Goal: Task Accomplishment & Management: Contribute content

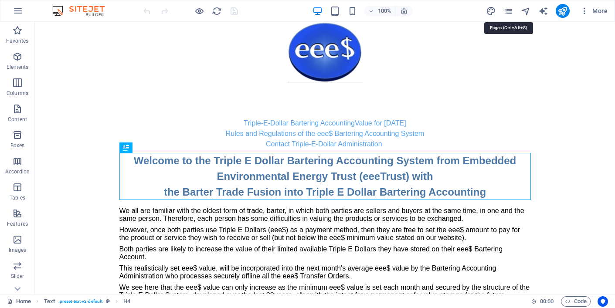
click at [510, 10] on icon "pages" at bounding box center [509, 11] width 10 height 10
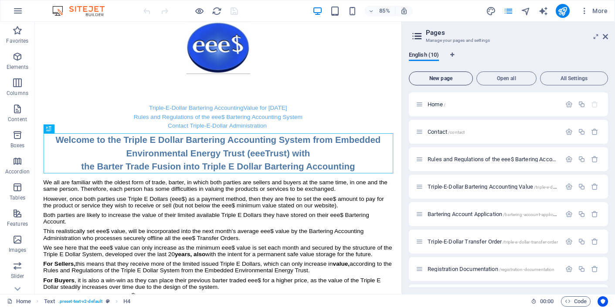
click at [441, 77] on span "New page" at bounding box center [441, 78] width 56 height 5
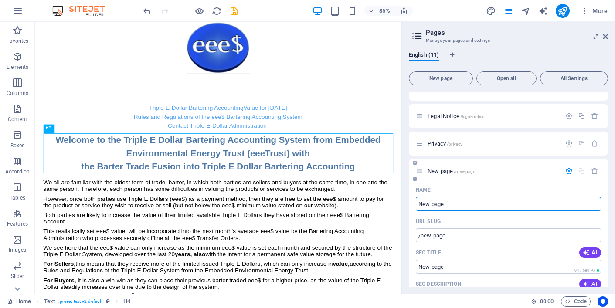
scroll to position [209, 0]
type input "H"
type input "/h"
type input "Hi"
type input "/hi"
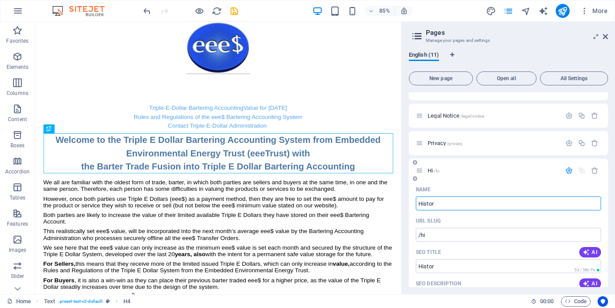
type input "Histor"
type input "/histor"
type input "History"
type input "/history"
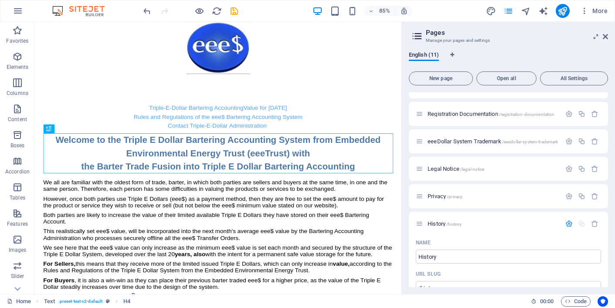
scroll to position [154, 0]
click at [236, 12] on icon "save" at bounding box center [234, 11] width 10 height 10
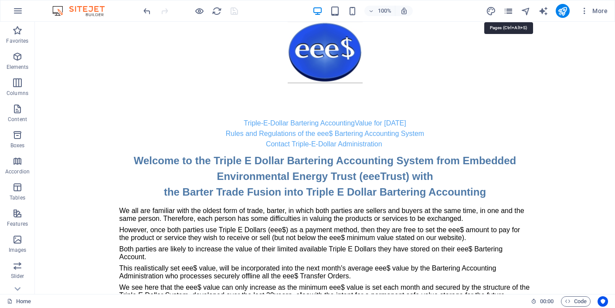
click at [509, 8] on icon "pages" at bounding box center [509, 11] width 10 height 10
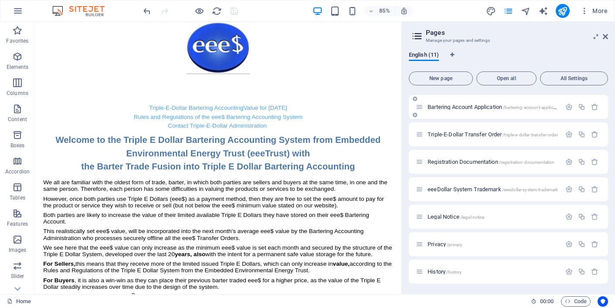
scroll to position [107, 0]
drag, startPoint x: 421, startPoint y: 273, endPoint x: 424, endPoint y: 209, distance: 63.3
click at [438, 217] on span "History /history" at bounding box center [445, 217] width 34 height 7
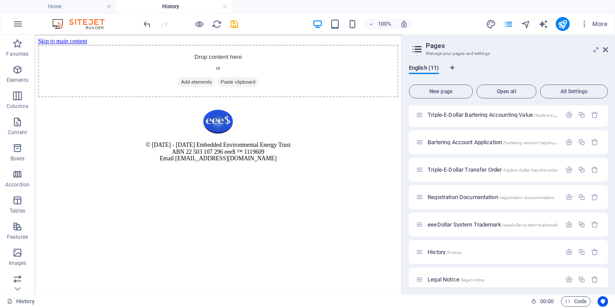
scroll to position [0, 0]
click at [16, 72] on icon "button" at bounding box center [17, 70] width 10 height 10
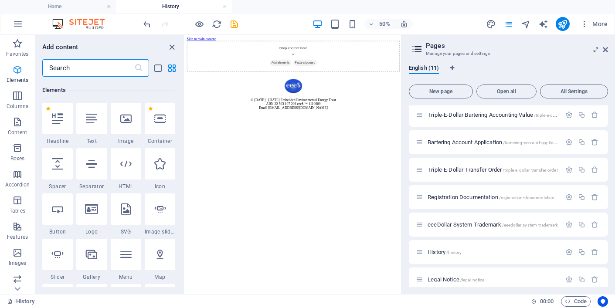
scroll to position [93, 0]
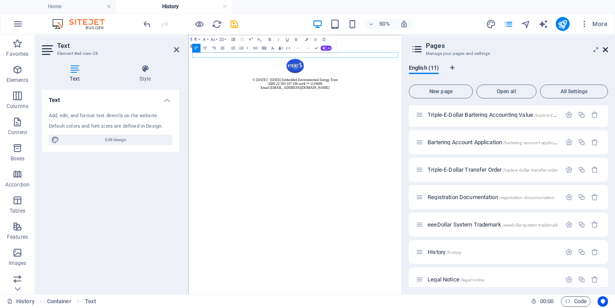
click at [604, 49] on icon at bounding box center [605, 49] width 5 height 7
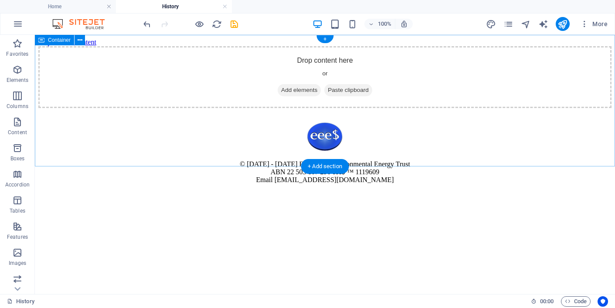
click at [157, 49] on div "Drop content here or Add elements Paste clipboard" at bounding box center [325, 77] width 574 height 62
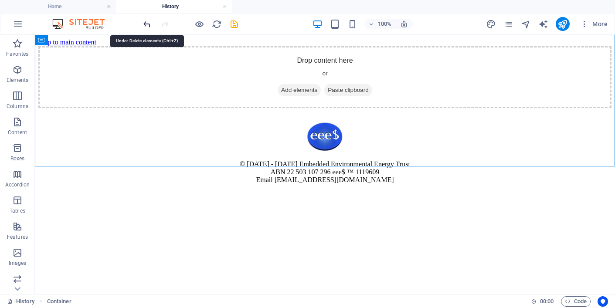
click at [148, 22] on icon "undo" at bounding box center [147, 24] width 10 height 10
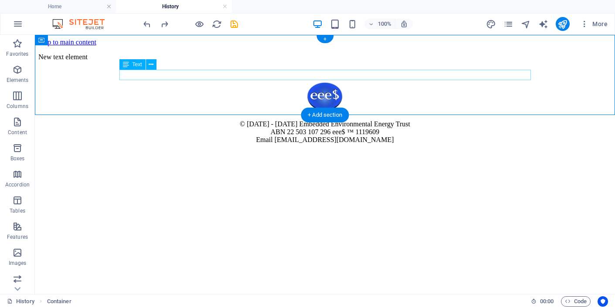
click at [186, 61] on div "New text element" at bounding box center [325, 57] width 574 height 8
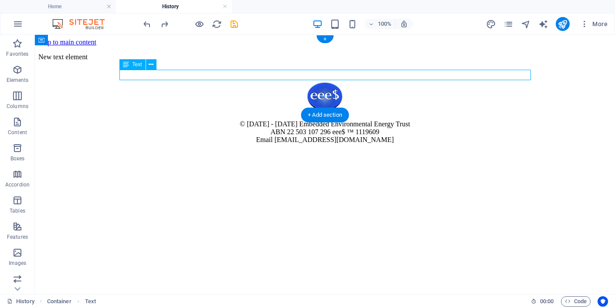
click at [188, 61] on div "New text element" at bounding box center [325, 57] width 574 height 8
click at [181, 61] on div "New text element" at bounding box center [325, 57] width 574 height 8
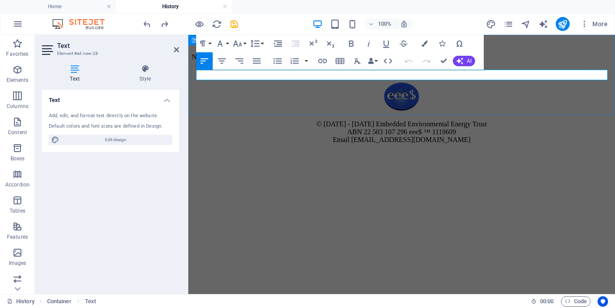
click at [254, 61] on p "New text element" at bounding box center [402, 57] width 420 height 8
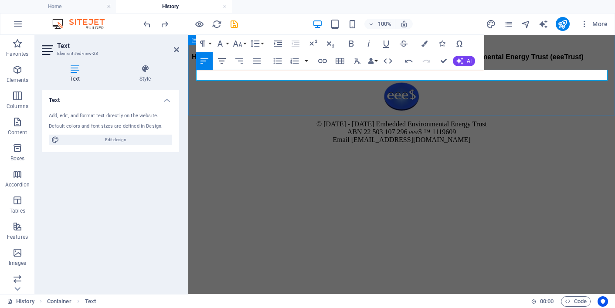
click at [221, 61] on icon "button" at bounding box center [222, 60] width 8 height 5
click at [432, 61] on span "History of the Procedures out of the Founder’s Philosophy from the Embedded Env…" at bounding box center [402, 56] width 392 height 7
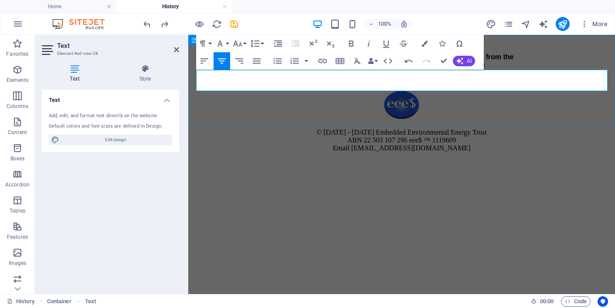
click at [486, 69] on p "​ History of the Procedures out of the Founder’s Philosophy from the Embedded E…" at bounding box center [402, 61] width 420 height 16
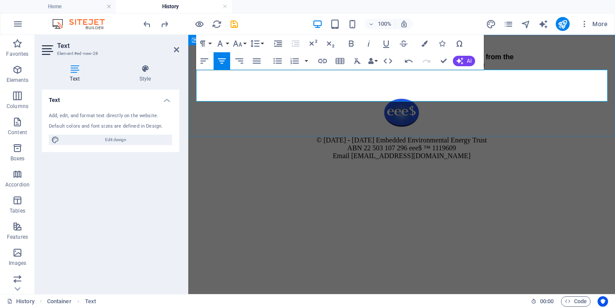
click at [491, 77] on p "​ History of the Procedures out of the Founder’s Philosophy from the Embedded E…" at bounding box center [402, 65] width 420 height 24
click at [404, 77] on p "​ History of the Procedures out of the Founder’s Philosophy from the Embedded E…" at bounding box center [402, 65] width 420 height 24
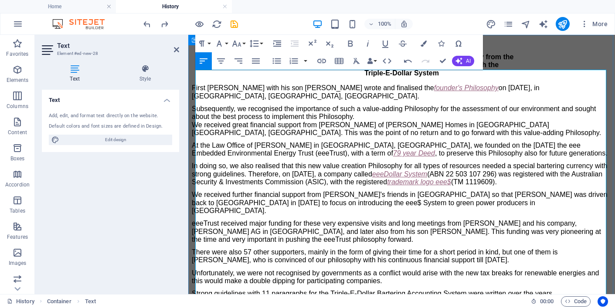
click at [441, 77] on p "​ History of the Procedures out of the Founder’s Philosophy from the Embedded E…" at bounding box center [402, 65] width 420 height 24
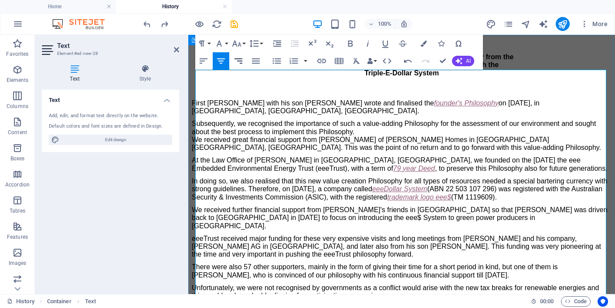
click at [239, 61] on icon "button" at bounding box center [239, 60] width 8 height 5
drag, startPoint x: 534, startPoint y: 108, endPoint x: 619, endPoint y: 108, distance: 85.5
click at [615, 108] on html "Skip to main content ​ History of the Procedures out of the Founder’s Philosoph…" at bounding box center [401, 282] width 427 height 495
click at [351, 42] on icon "button" at bounding box center [350, 43] width 10 height 10
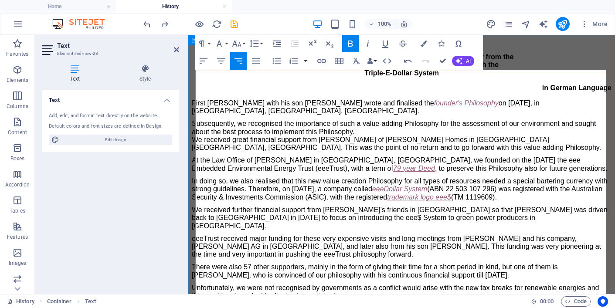
click at [351, 44] on icon "button" at bounding box center [351, 44] width 5 height 6
click at [352, 41] on icon "button" at bounding box center [351, 44] width 5 height 6
click at [505, 116] on p "First [PERSON_NAME] with his son [PERSON_NAME] wrote and finalised the founder'…" at bounding box center [402, 107] width 420 height 16
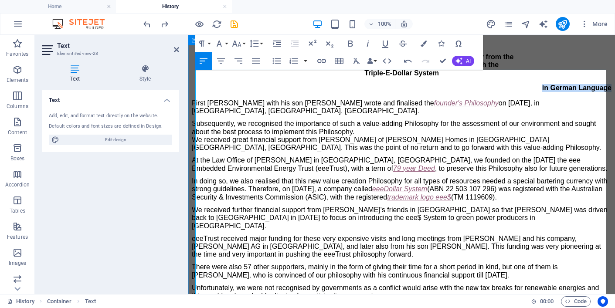
drag, startPoint x: 537, startPoint y: 108, endPoint x: 611, endPoint y: 108, distance: 74.6
click at [611, 108] on div "​ History of the Procedures out of the Founder’s Philosophy from the Embedded E…" at bounding box center [402, 239] width 420 height 372
click at [349, 43] on icon "button" at bounding box center [350, 43] width 10 height 10
click at [349, 43] on icon "button" at bounding box center [351, 44] width 5 height 6
click at [543, 92] on span "in German Language" at bounding box center [577, 87] width 69 height 7
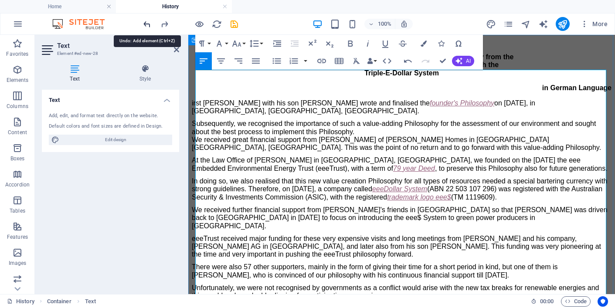
click at [147, 24] on icon "undo" at bounding box center [147, 24] width 10 height 10
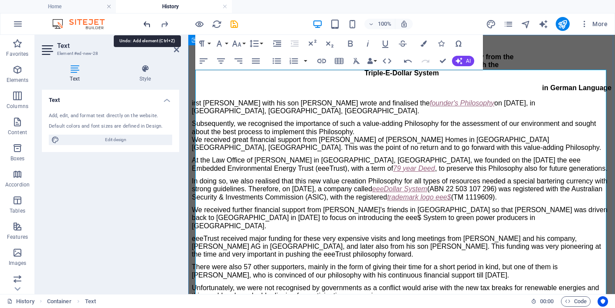
click at [147, 24] on icon "undo" at bounding box center [147, 24] width 10 height 10
click at [499, 130] on div "​ History of the Procedures out of the Founder’s Philosophy from the Embedded E…" at bounding box center [402, 239] width 420 height 372
click at [558, 92] on span "in German Language" at bounding box center [577, 87] width 69 height 7
click at [537, 92] on p "in German Language" at bounding box center [402, 88] width 420 height 8
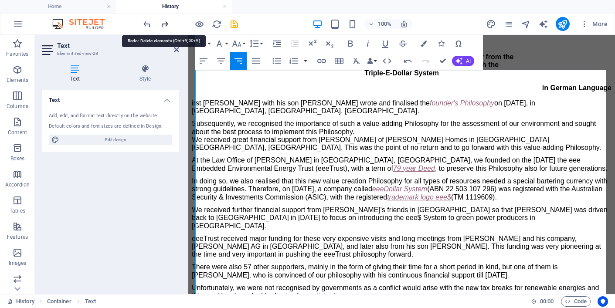
click at [164, 24] on icon "redo" at bounding box center [165, 24] width 10 height 10
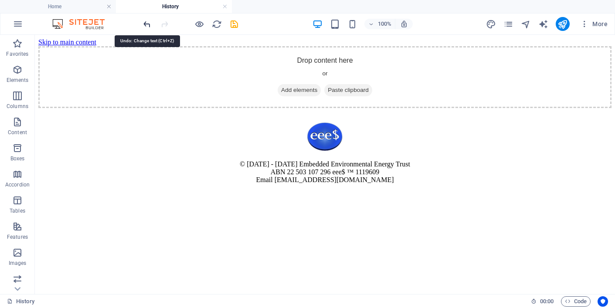
click at [147, 22] on icon "undo" at bounding box center [147, 24] width 10 height 10
click at [145, 22] on icon "undo" at bounding box center [147, 24] width 10 height 10
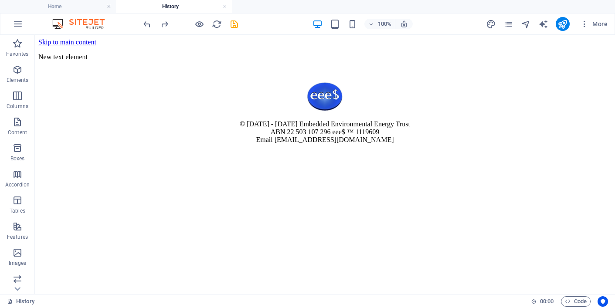
click at [271, 18] on div "100% More" at bounding box center [377, 24] width 470 height 14
click at [217, 22] on icon "reload" at bounding box center [217, 24] width 10 height 10
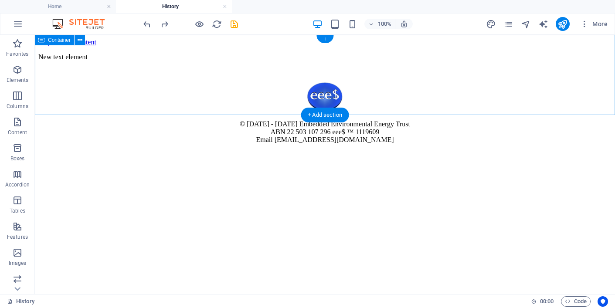
click at [292, 55] on div "New text element" at bounding box center [325, 57] width 574 height 8
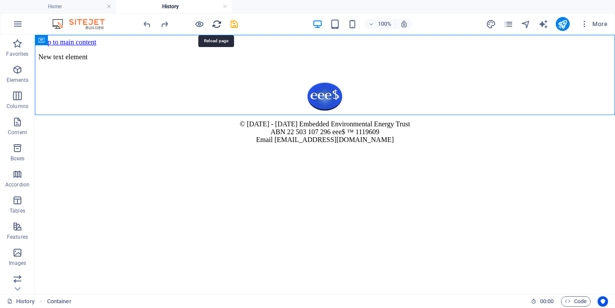
click at [216, 23] on icon "reload" at bounding box center [217, 24] width 10 height 10
click at [163, 24] on icon "redo" at bounding box center [165, 24] width 10 height 10
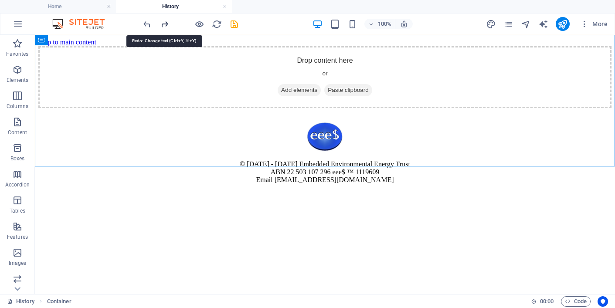
click at [164, 23] on icon "redo" at bounding box center [165, 24] width 10 height 10
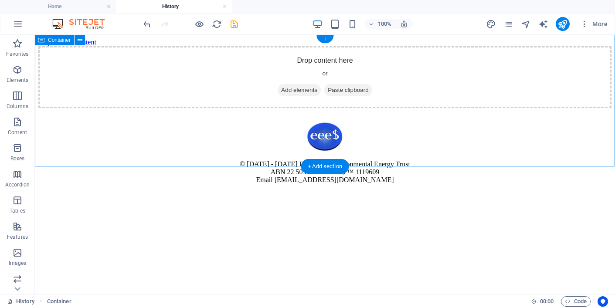
click at [255, 107] on div "Drop content here or Add elements Paste clipboard" at bounding box center [325, 77] width 574 height 62
click at [174, 5] on h4 "History" at bounding box center [174, 7] width 116 height 10
click at [279, 91] on div "Drop content here or Add elements Paste clipboard" at bounding box center [325, 77] width 574 height 62
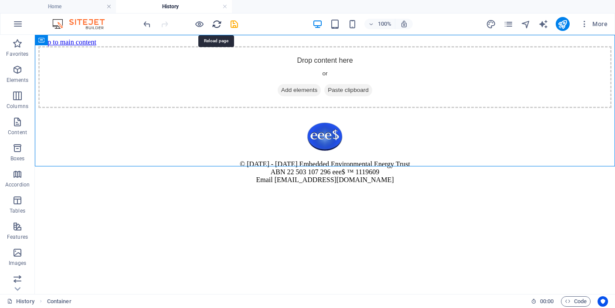
click at [215, 20] on icon "reload" at bounding box center [217, 24] width 10 height 10
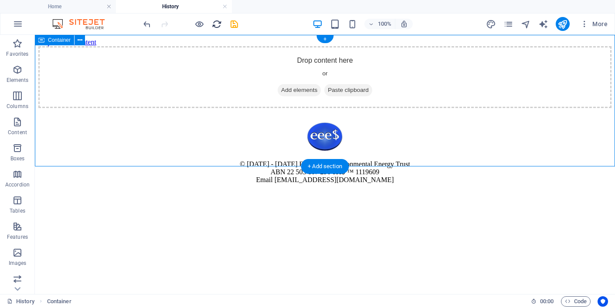
scroll to position [0, 0]
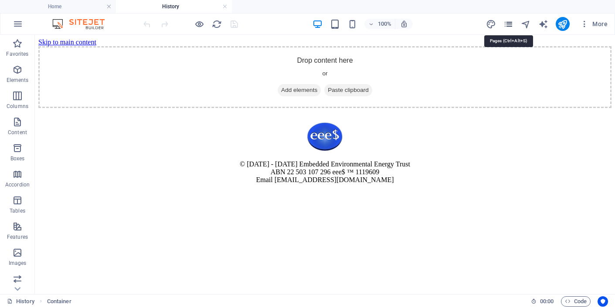
click at [509, 24] on icon "pages" at bounding box center [509, 24] width 10 height 10
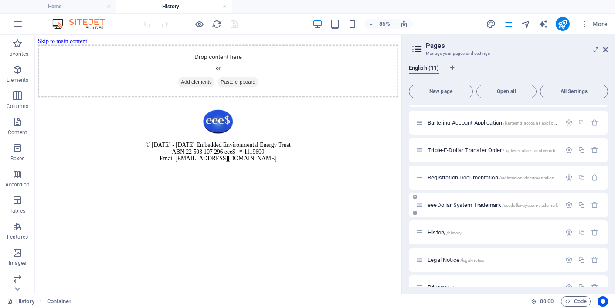
scroll to position [115, 0]
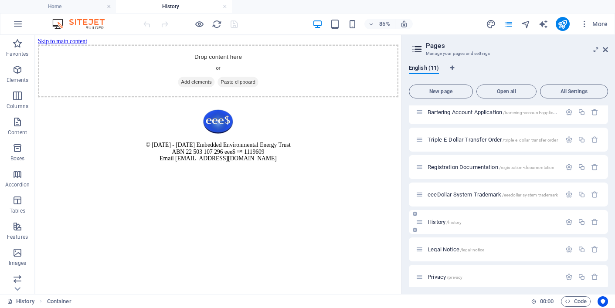
click at [438, 221] on span "History /history" at bounding box center [445, 222] width 34 height 7
click at [606, 48] on icon at bounding box center [605, 49] width 5 height 7
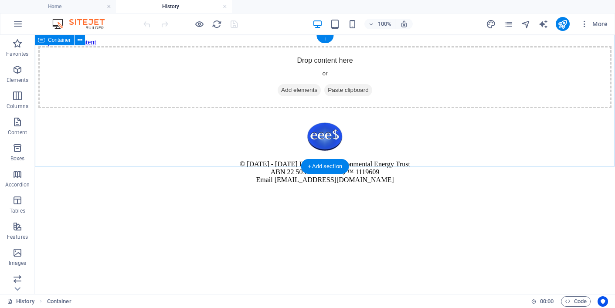
click at [326, 84] on div "Drop content here or Add elements Paste clipboard" at bounding box center [325, 77] width 574 height 62
drag, startPoint x: 53, startPoint y: 106, endPoint x: 277, endPoint y: 94, distance: 224.5
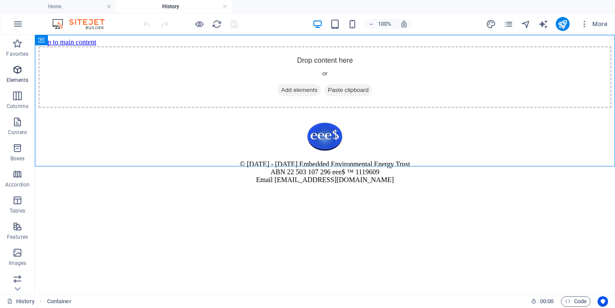
click at [17, 70] on icon "button" at bounding box center [17, 70] width 10 height 10
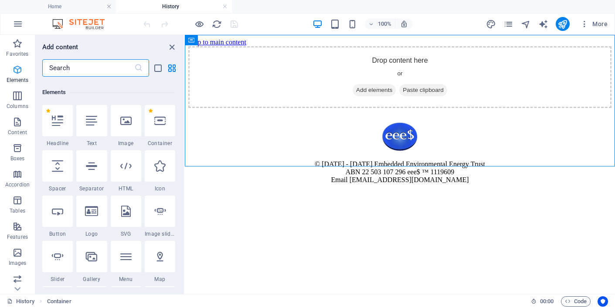
scroll to position [93, 0]
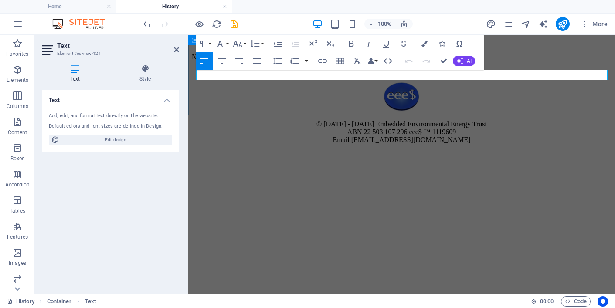
click at [254, 61] on p "New text element" at bounding box center [402, 57] width 420 height 8
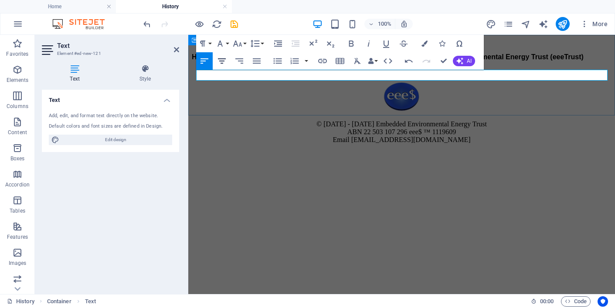
click at [221, 61] on icon "button" at bounding box center [222, 60] width 8 height 5
click at [431, 61] on span "History of the Procedures out of the Founder’s Philosophy from the Embedded Env…" at bounding box center [402, 56] width 392 height 7
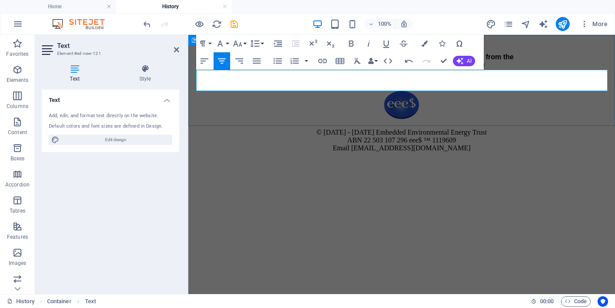
click at [489, 69] on p "History of the Procedures out of the Founder’s Philosophy from the Embedded Env…" at bounding box center [402, 61] width 420 height 16
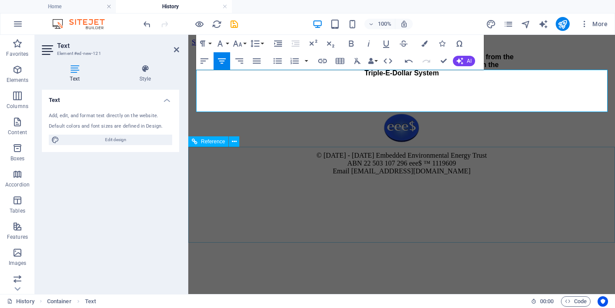
click at [258, 156] on div "© [DATE] - [DATE] Embedded Environmental Energy Trust ABN 22 503 107 296 eee$ ™…" at bounding box center [402, 147] width 420 height 97
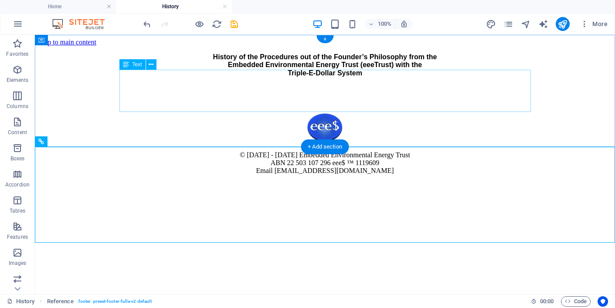
click at [322, 92] on div "History of the Procedures out of the Founder’s Philosophy from the Embedded Env…" at bounding box center [325, 72] width 574 height 39
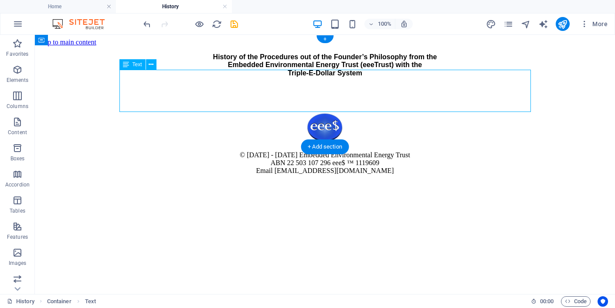
click at [322, 92] on div "History of the Procedures out of the Founder’s Philosophy from the Embedded Env…" at bounding box center [325, 72] width 574 height 39
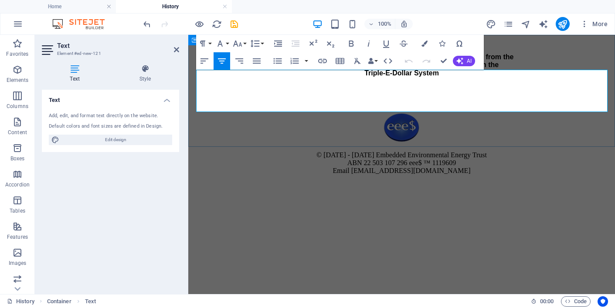
click at [400, 92] on p at bounding box center [402, 88] width 420 height 8
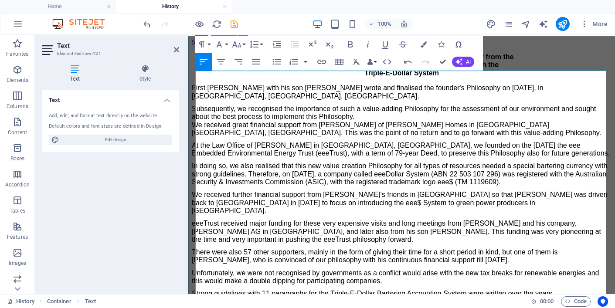
scroll to position [0, 0]
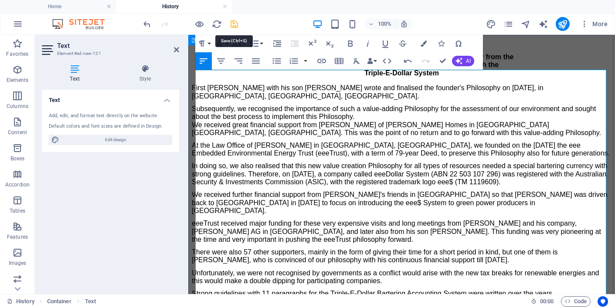
click at [233, 21] on icon "save" at bounding box center [234, 24] width 10 height 10
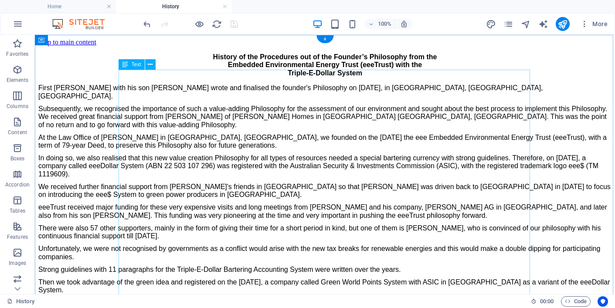
click at [363, 96] on div "History of the Procedures out of the Founder’s Philosophy from the Embedded Env…" at bounding box center [325, 211] width 574 height 316
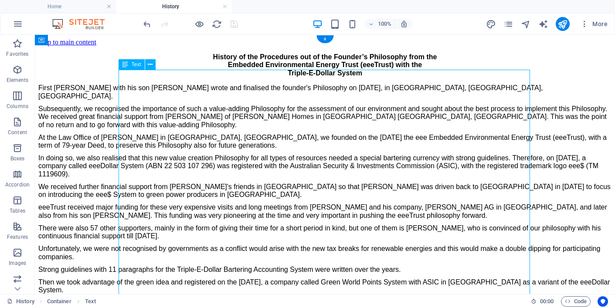
click at [362, 95] on div "History of the Procedures out of the Founder’s Philosophy from the Embedded Env…" at bounding box center [325, 211] width 574 height 316
click at [358, 96] on div "History of the Procedures out of the Founder’s Philosophy from the Embedded Env…" at bounding box center [325, 211] width 574 height 316
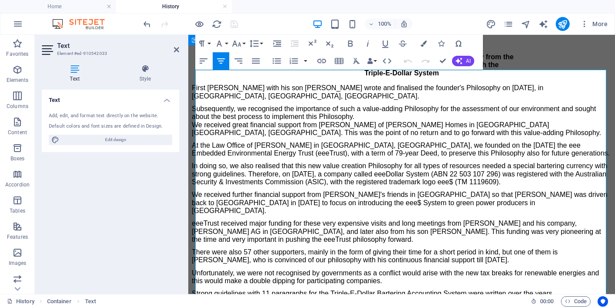
click at [438, 77] on p "History of the Procedures out of the Founder’s Philosophy from the Embedded Env…" at bounding box center [402, 65] width 420 height 24
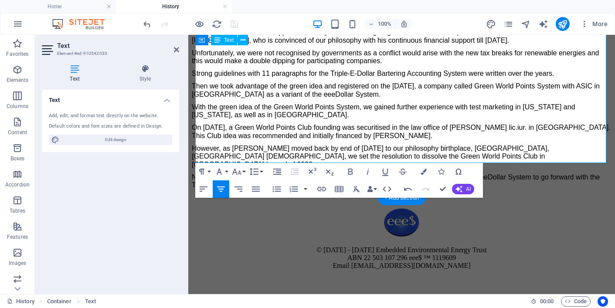
scroll to position [256, 0]
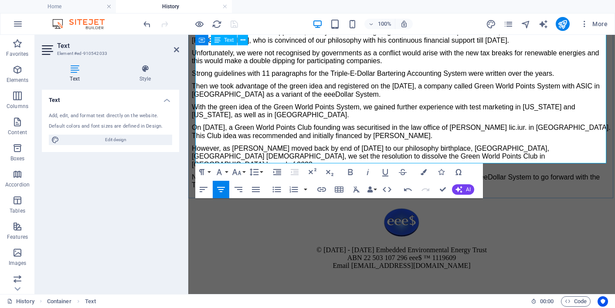
click at [370, 122] on div "History of the Procedures out of the Founder’s Philosophy from the Embedded Env…" at bounding box center [402, 7] width 420 height 365
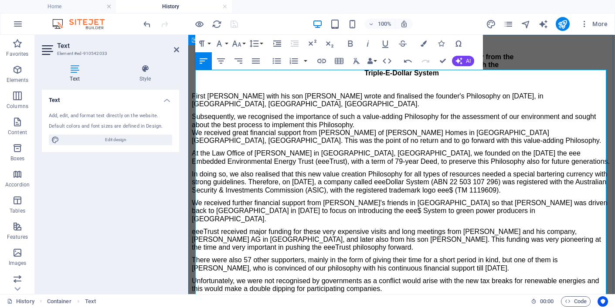
scroll to position [0, 0]
click at [176, 47] on icon at bounding box center [176, 49] width 5 height 7
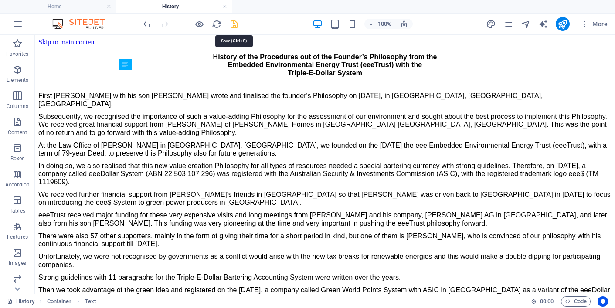
click at [235, 24] on icon "save" at bounding box center [234, 24] width 10 height 10
click at [18, 24] on icon "button" at bounding box center [18, 24] width 10 height 10
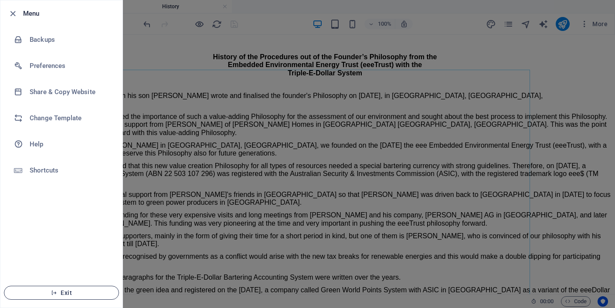
click at [66, 291] on span "Exit" at bounding box center [61, 293] width 100 height 7
